Goal: Information Seeking & Learning: Find specific fact

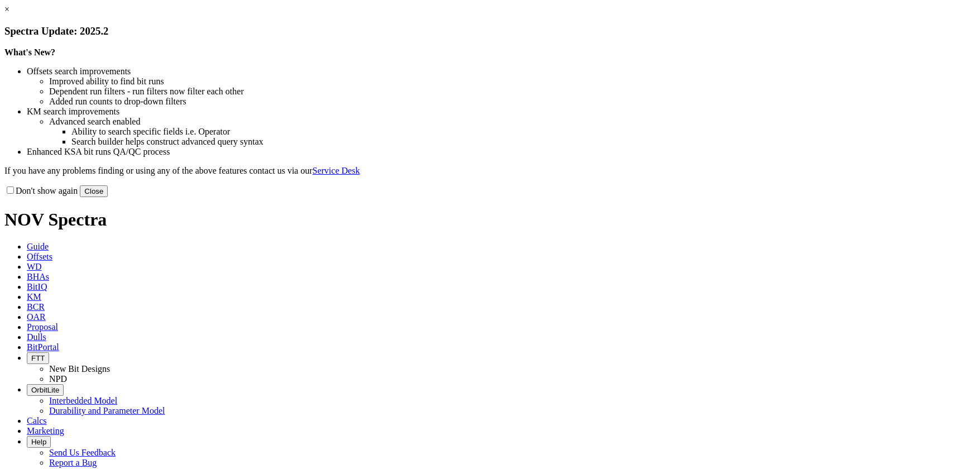
drag, startPoint x: 698, startPoint y: 307, endPoint x: 694, endPoint y: 295, distance: 12.4
click at [108, 197] on button "Close" at bounding box center [94, 191] width 28 height 12
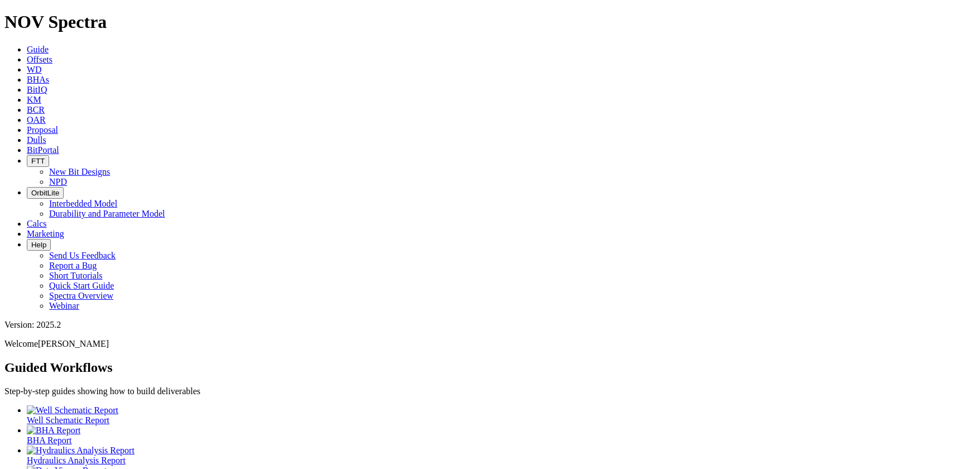
click at [41, 95] on span "KM" at bounding box center [34, 99] width 15 height 9
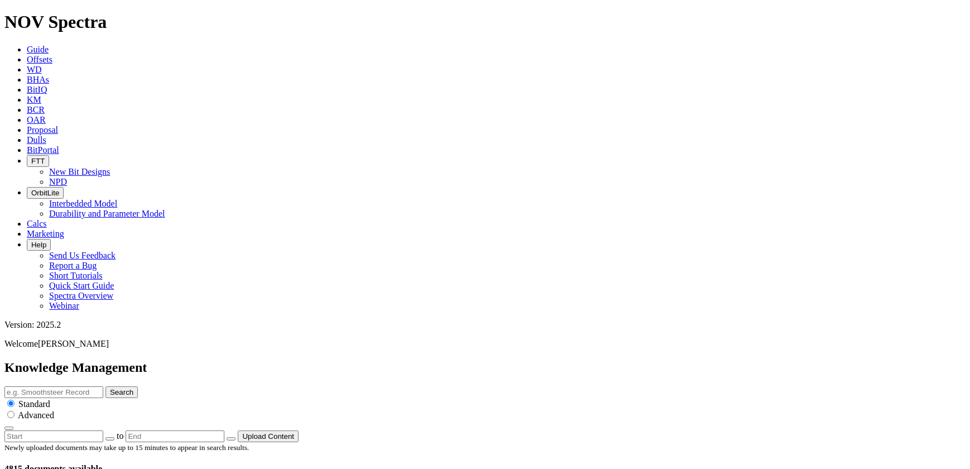
click at [103, 386] on input "text" at bounding box center [53, 392] width 99 height 12
type input "biTX -center bit"
click at [106, 386] on button "Search" at bounding box center [122, 392] width 32 height 12
